Goal: Information Seeking & Learning: Learn about a topic

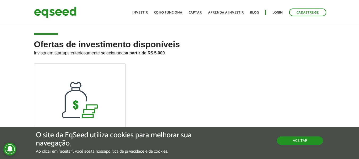
click at [298, 142] on button "Aceitar" at bounding box center [300, 141] width 46 height 9
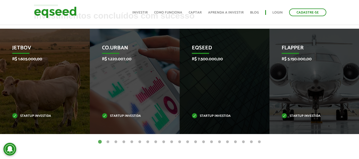
scroll to position [160, 0]
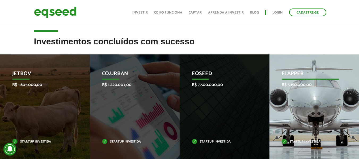
click at [313, 105] on div "Flapper R$ 5.150.000,00 Startup investida" at bounding box center [311, 108] width 82 height 106
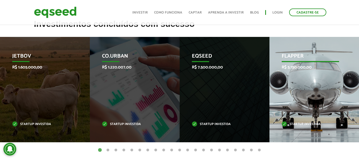
scroll to position [186, 0]
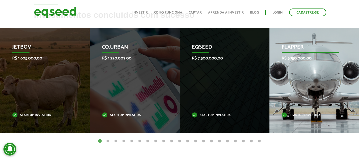
click at [308, 60] on p "R$ 5.150.000,00" at bounding box center [310, 58] width 57 height 5
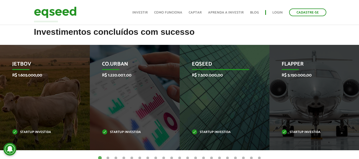
scroll to position [160, 0]
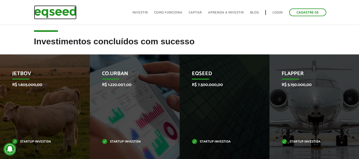
click at [53, 11] on img at bounding box center [55, 12] width 43 height 14
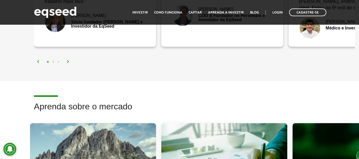
scroll to position [612, 0]
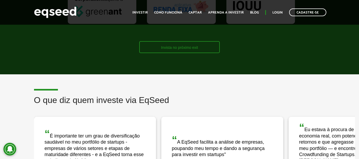
click at [178, 51] on link "Invista no próximo exit" at bounding box center [179, 47] width 81 height 12
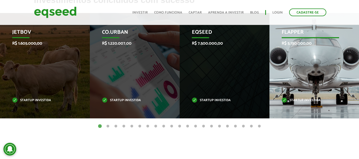
scroll to position [213, 0]
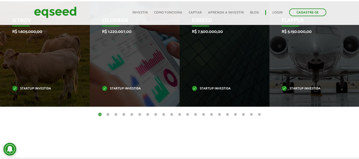
click at [107, 115] on button "2" at bounding box center [107, 114] width 5 height 5
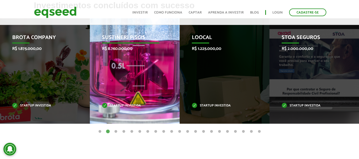
scroll to position [186, 0]
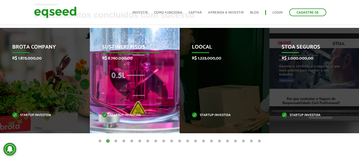
click at [131, 61] on p "R$ 8.760.000,00" at bounding box center [130, 58] width 57 height 5
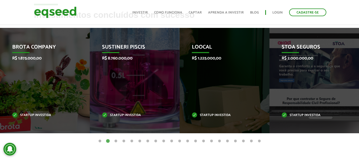
click at [116, 143] on button "3" at bounding box center [115, 141] width 5 height 5
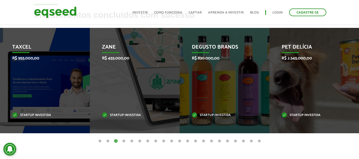
click at [124, 142] on button "4" at bounding box center [123, 141] width 5 height 5
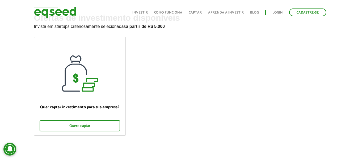
scroll to position [0, 0]
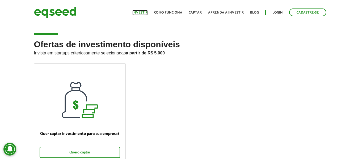
click at [146, 12] on link "Investir" at bounding box center [139, 12] width 15 height 3
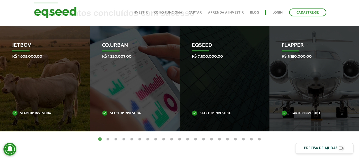
scroll to position [186, 0]
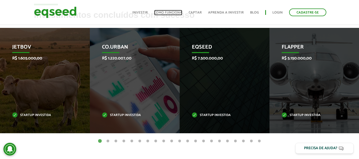
click at [174, 12] on link "Como funciona" at bounding box center [168, 12] width 28 height 3
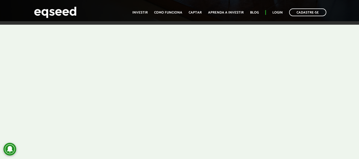
scroll to position [168, 0]
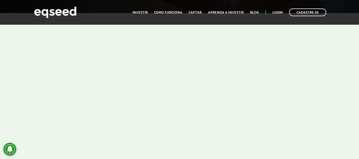
click at [49, 106] on div at bounding box center [179, 86] width 359 height 146
click at [345, 65] on div at bounding box center [179, 86] width 359 height 146
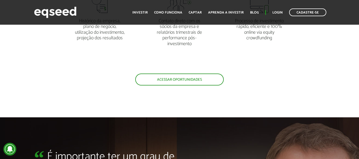
scroll to position [1098, 0]
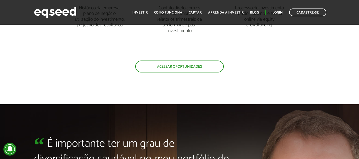
click at [158, 73] on article "Tudo o que você precisa para investir Histórico da empresa, plano de negócio, u…" at bounding box center [179, 3] width 359 height 204
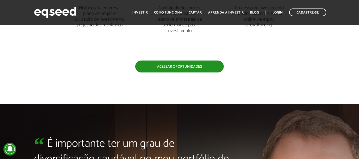
click at [158, 69] on link "Acessar oportunidades" at bounding box center [179, 67] width 89 height 12
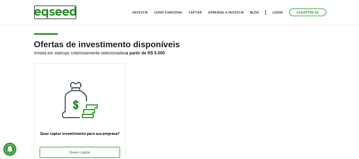
click at [60, 12] on img at bounding box center [55, 12] width 43 height 14
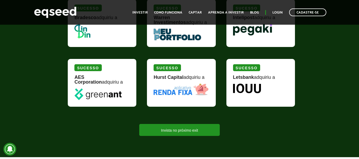
scroll to position [558, 0]
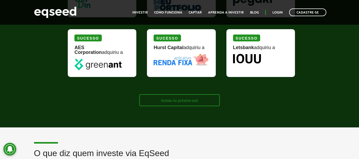
click at [172, 103] on link "Invista no próximo exit" at bounding box center [179, 100] width 81 height 12
